Goal: Task Accomplishment & Management: Complete application form

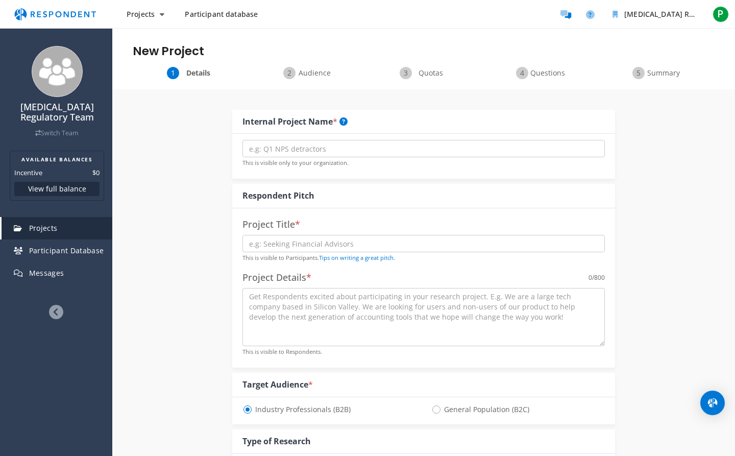
select select "number:9"
type input "Initial Engagement System Integrators"
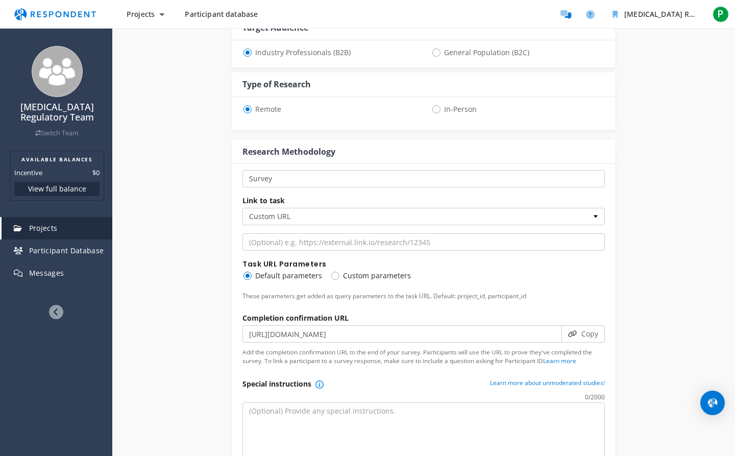
scroll to position [378, 0]
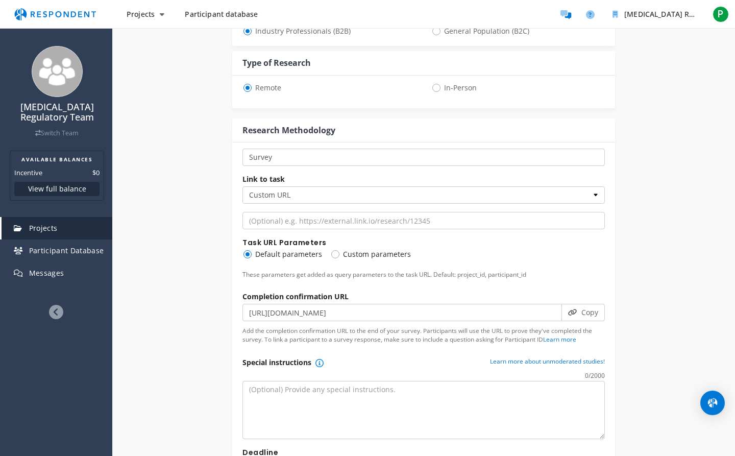
click at [334, 255] on span "Custom parameters" at bounding box center [370, 254] width 81 height 12
click at [334, 255] on input "Custom parameters" at bounding box center [333, 253] width 7 height 7
radio input "true"
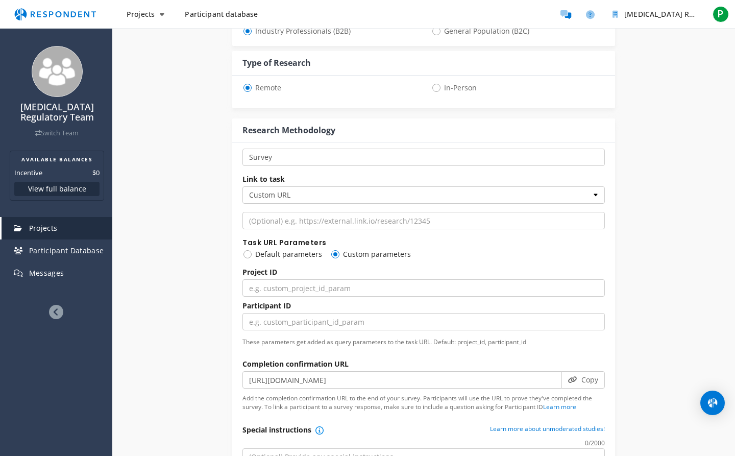
click at [245, 250] on span "Default parameters" at bounding box center [282, 254] width 80 height 12
click at [245, 250] on input "Default parameters" at bounding box center [245, 253] width 7 height 7
radio input "true"
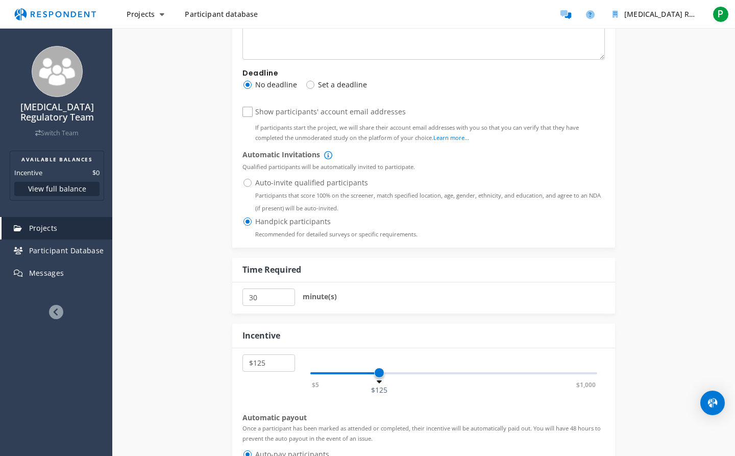
scroll to position [820, 0]
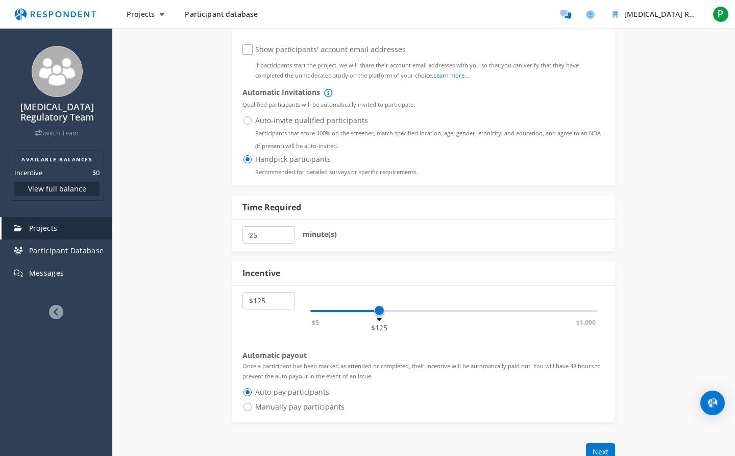
click at [284, 234] on input "25" at bounding box center [268, 234] width 53 height 17
click at [284, 233] on input "20" at bounding box center [268, 234] width 53 height 17
type input "15"
click at [285, 233] on input "15" at bounding box center [268, 234] width 53 height 17
select select "number:100"
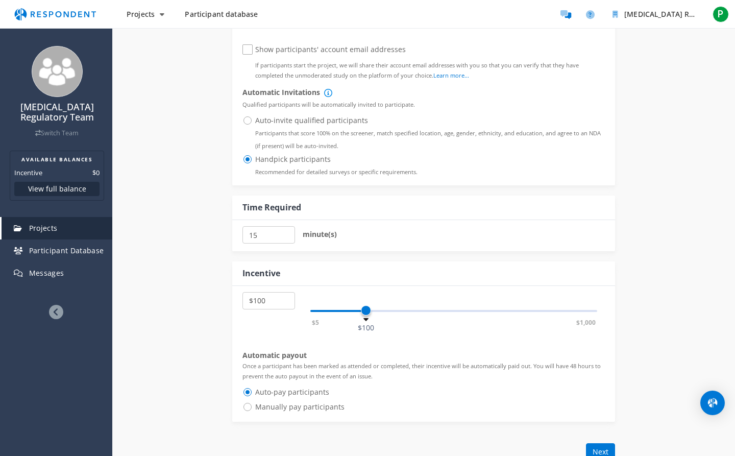
drag, startPoint x: 380, startPoint y: 306, endPoint x: 367, endPoint y: 306, distance: 13.3
click at [367, 306] on span at bounding box center [366, 310] width 10 height 10
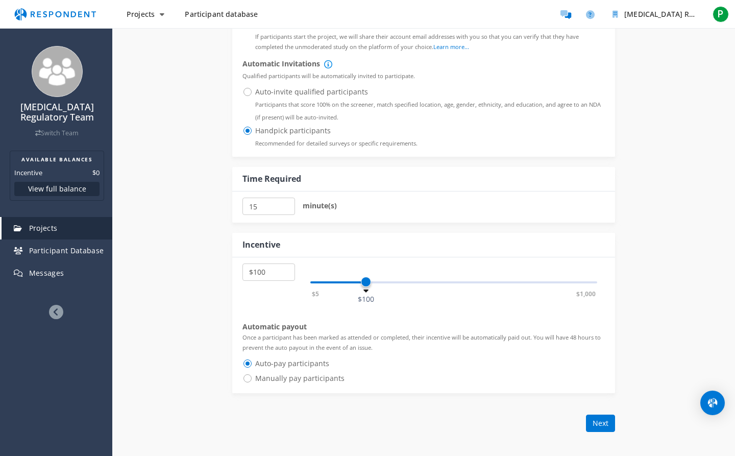
click at [247, 373] on span "Manually pay participants" at bounding box center [293, 378] width 102 height 12
click at [247, 374] on input "Manually pay participants" at bounding box center [245, 377] width 7 height 7
radio input "true"
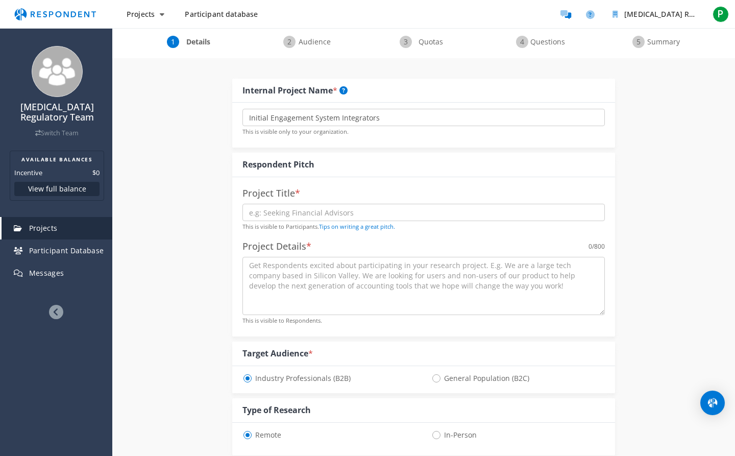
scroll to position [0, 0]
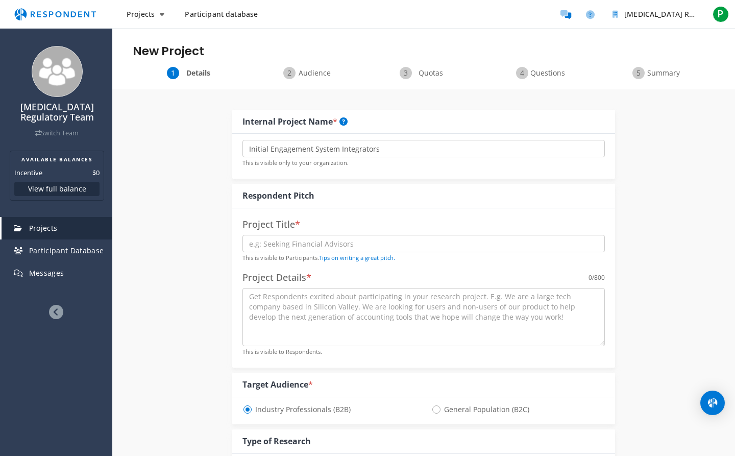
click at [300, 72] on span "Audience" at bounding box center [314, 73] width 34 height 10
click at [190, 67] on div "Details" at bounding box center [191, 73] width 116 height 12
click at [190, 69] on span "Details" at bounding box center [198, 72] width 34 height 10
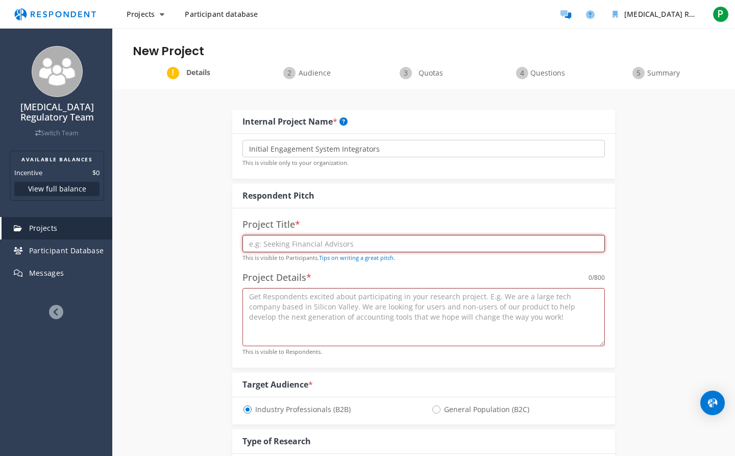
click at [287, 240] on input "text" at bounding box center [423, 243] width 362 height 17
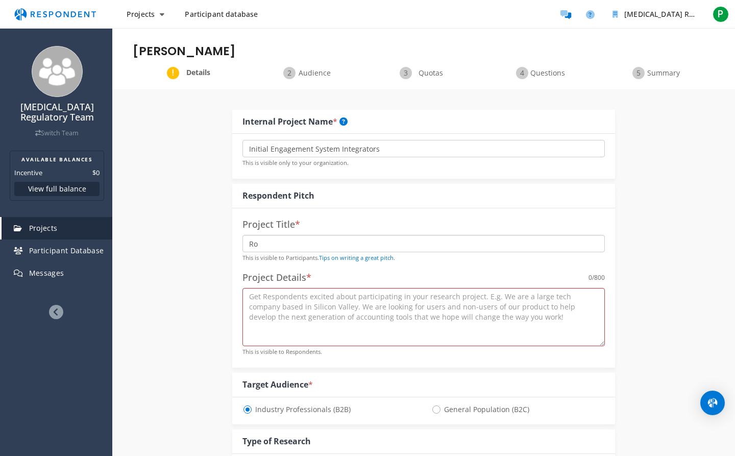
type input "R"
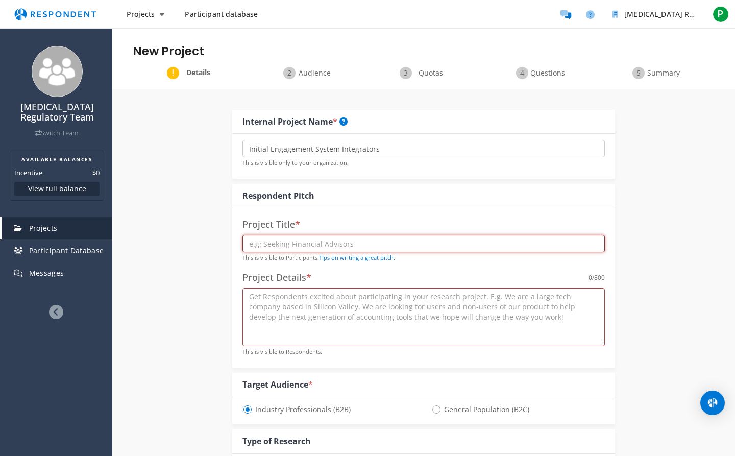
paste input "Robot Multi-Stakeholder Compliance"
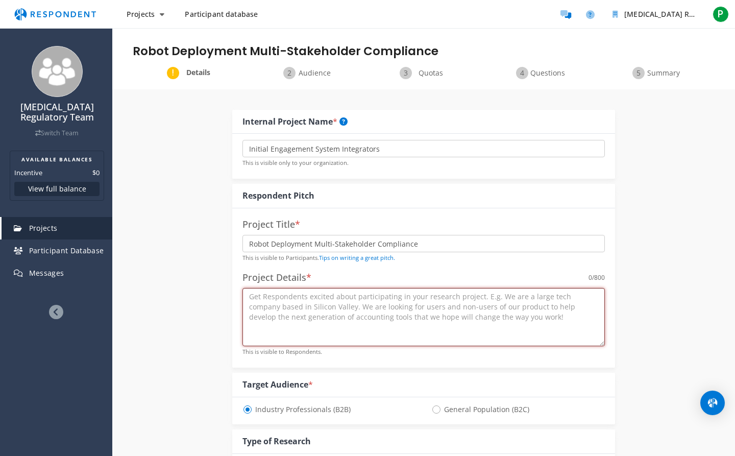
click at [262, 301] on textarea at bounding box center [423, 317] width 362 height 58
click at [371, 255] on link "Tips on writing a great pitch." at bounding box center [357, 258] width 76 height 8
drag, startPoint x: 345, startPoint y: 241, endPoint x: 153, endPoint y: 247, distance: 192.5
paste input "End-to-End Compliance for Stakeholders in Robot Deployment"
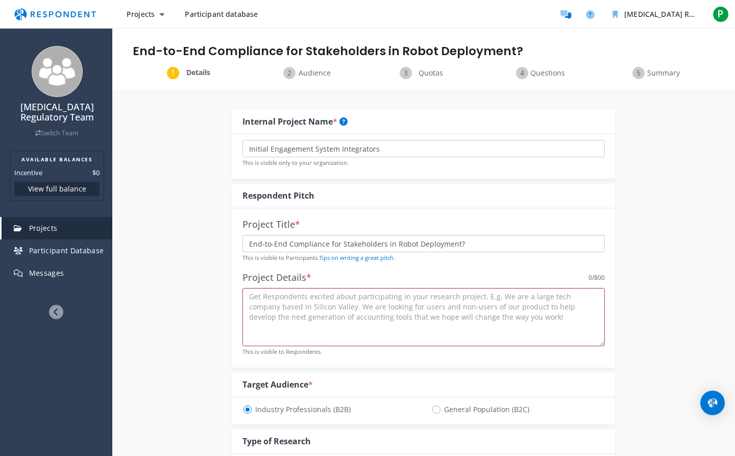
type input "End-to-End Compliance for Stakeholders in Robot Deployment?"
click at [311, 296] on textarea at bounding box center [423, 317] width 362 height 58
paste textarea "We are seeking robotics professionals in [GEOGRAPHIC_DATA] and the [GEOGRAPHIC_…"
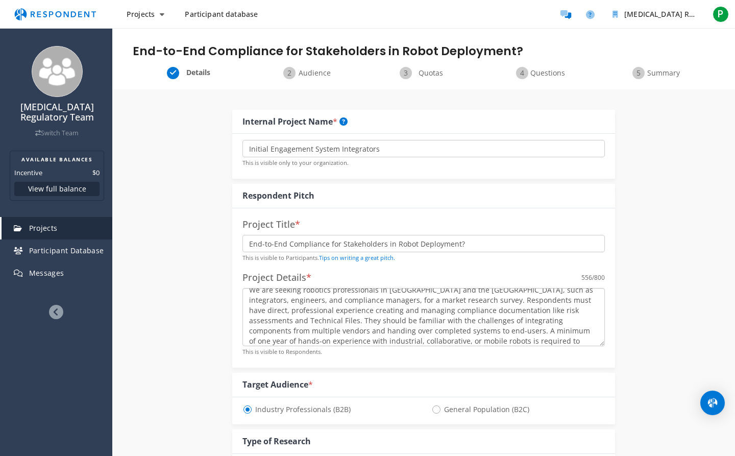
scroll to position [5, 0]
click at [473, 290] on textarea "We are seeking robotics professionals in [GEOGRAPHIC_DATA] and the [GEOGRAPHIC_…" at bounding box center [423, 317] width 362 height 58
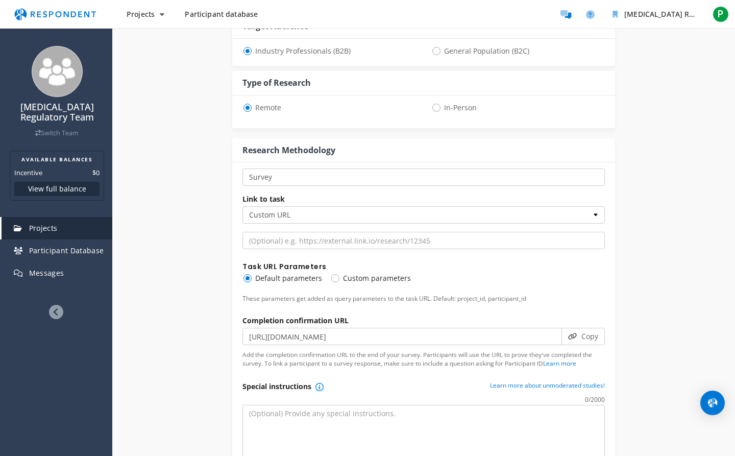
scroll to position [356, 0]
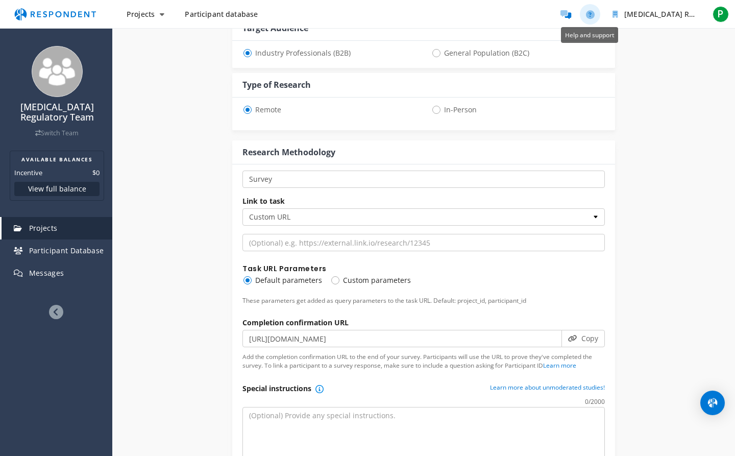
type textarea "We are seeking robotics professionals in [GEOGRAPHIC_DATA] and [GEOGRAPHIC_DATA…"
click at [591, 13] on icon "Help and support" at bounding box center [590, 14] width 9 height 9
click at [590, 333] on button "Copy" at bounding box center [582, 338] width 43 height 17
click at [334, 277] on span "Custom parameters" at bounding box center [370, 280] width 81 height 12
click at [334, 277] on input "Custom parameters" at bounding box center [333, 279] width 7 height 7
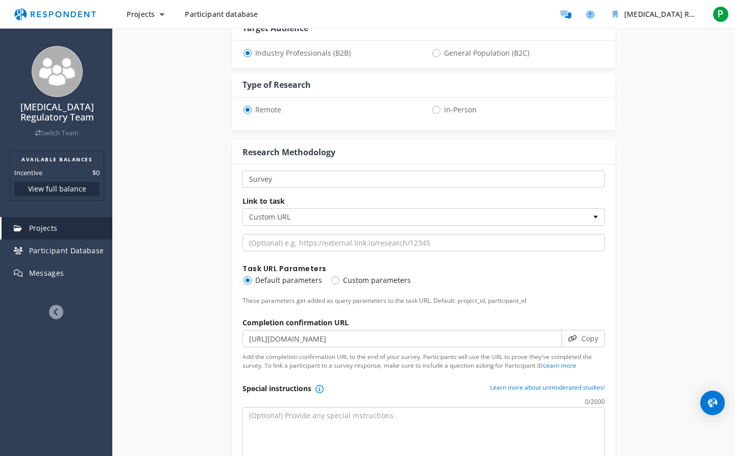
radio input "true"
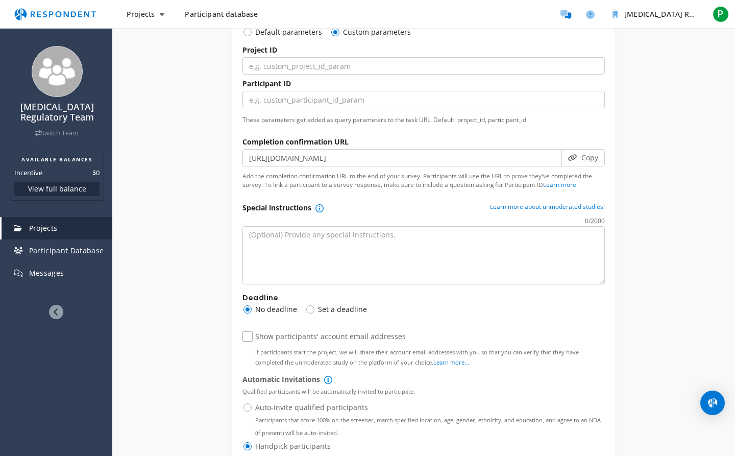
scroll to position [606, 0]
click at [288, 247] on textarea at bounding box center [423, 253] width 362 height 58
paste textarea "Thank you for lending your professional expertise to this important research on…"
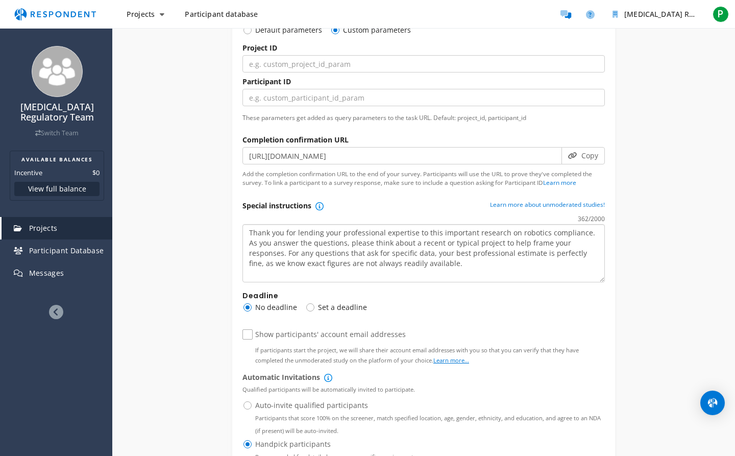
type textarea "Thank you for lending your professional expertise to this important research on…"
click at [442, 357] on link "Learn more..." at bounding box center [451, 360] width 36 height 8
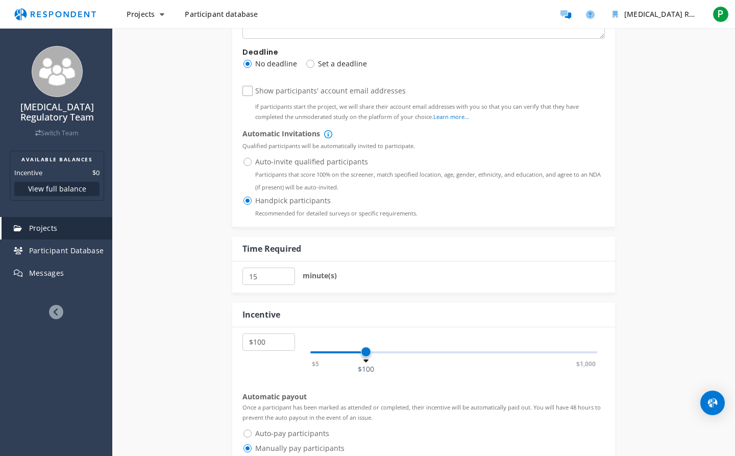
scroll to position [933, 0]
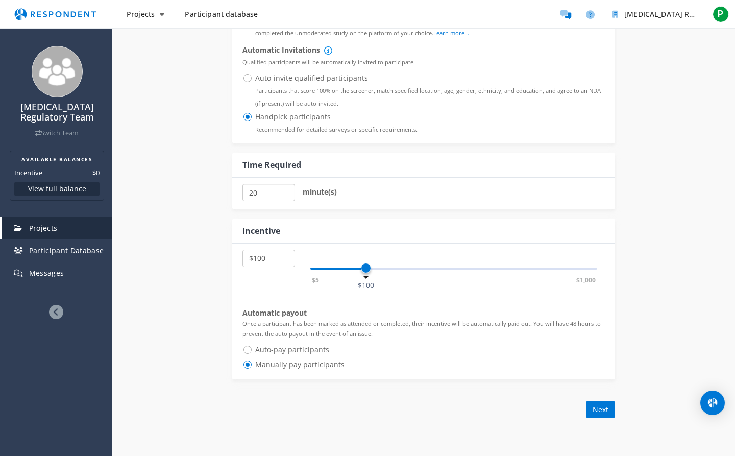
click at [284, 187] on input "20" at bounding box center [268, 192] width 53 height 17
click at [285, 186] on input "25" at bounding box center [268, 192] width 53 height 17
type input "20"
click at [285, 188] on input "20" at bounding box center [268, 192] width 53 height 17
select select "number:100"
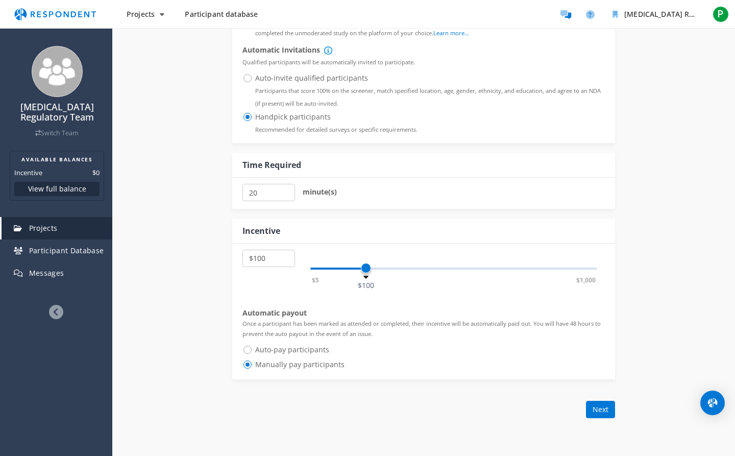
click at [365, 263] on span at bounding box center [366, 268] width 10 height 10
click at [605, 404] on button "Next" at bounding box center [600, 409] width 29 height 17
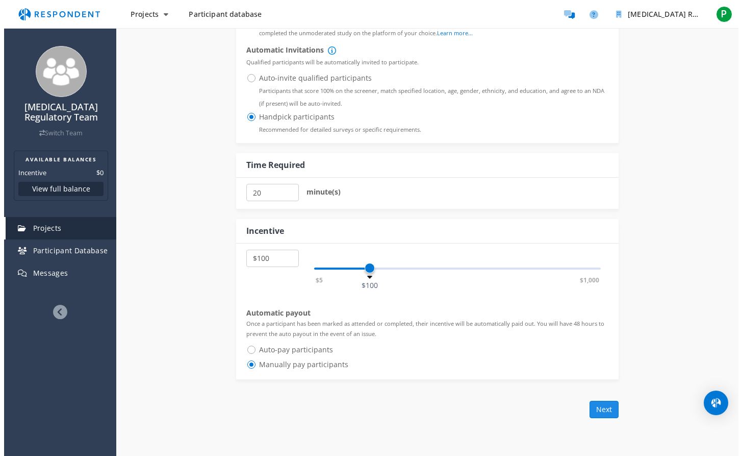
scroll to position [0, 0]
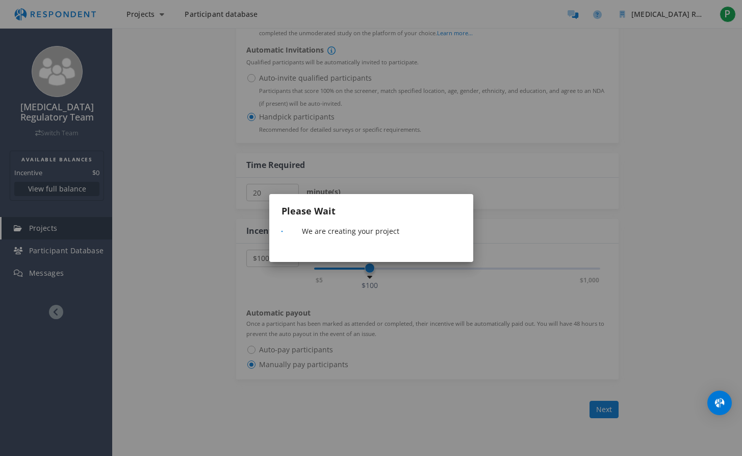
drag, startPoint x: 400, startPoint y: 154, endPoint x: 398, endPoint y: 148, distance: 5.5
click at [400, 154] on div "Please Wait We are creating your project Cancel Okay" at bounding box center [371, 228] width 742 height 456
